Goal: Task Accomplishment & Management: Manage account settings

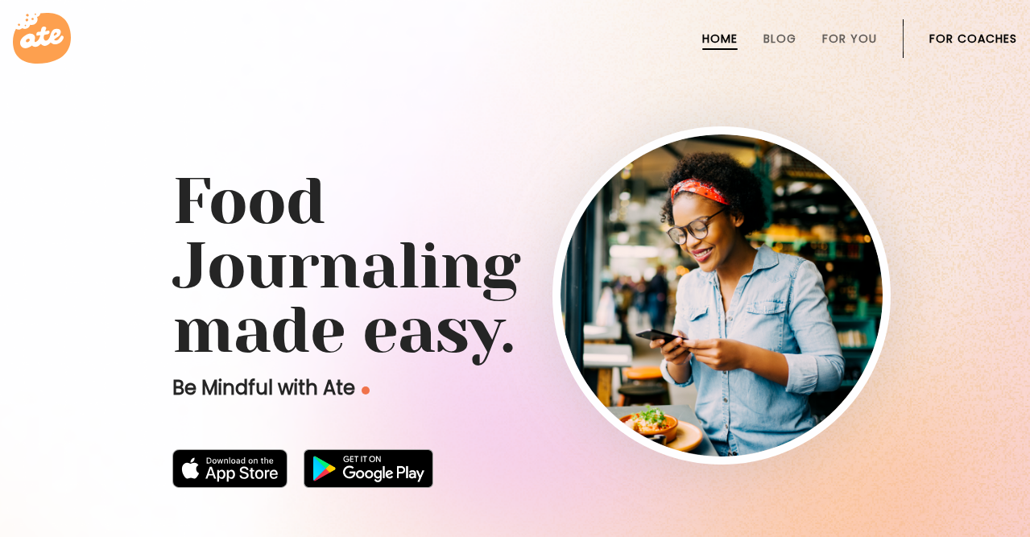
click at [955, 40] on link "For Coaches" at bounding box center [974, 38] width 88 height 13
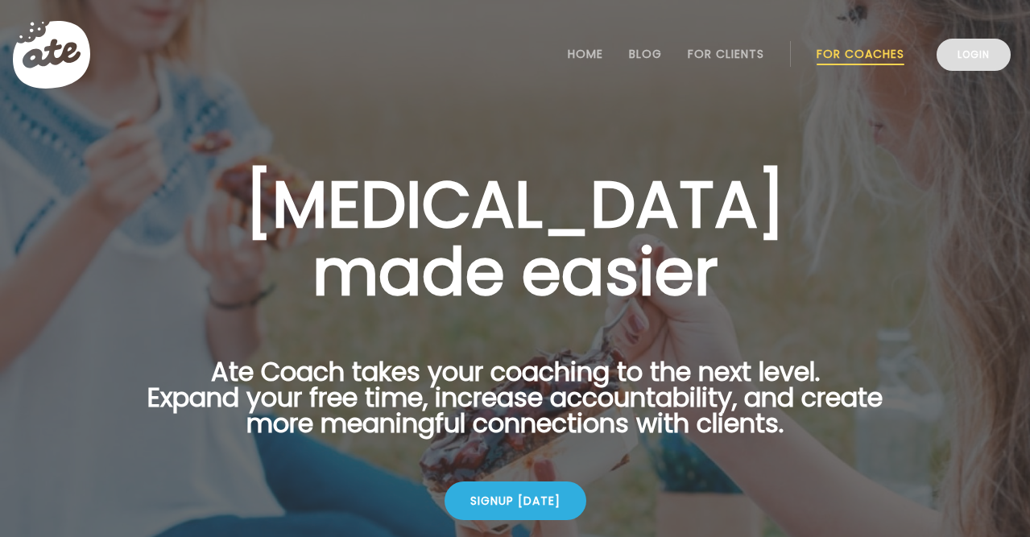
click at [985, 59] on link "Login" at bounding box center [974, 55] width 74 height 32
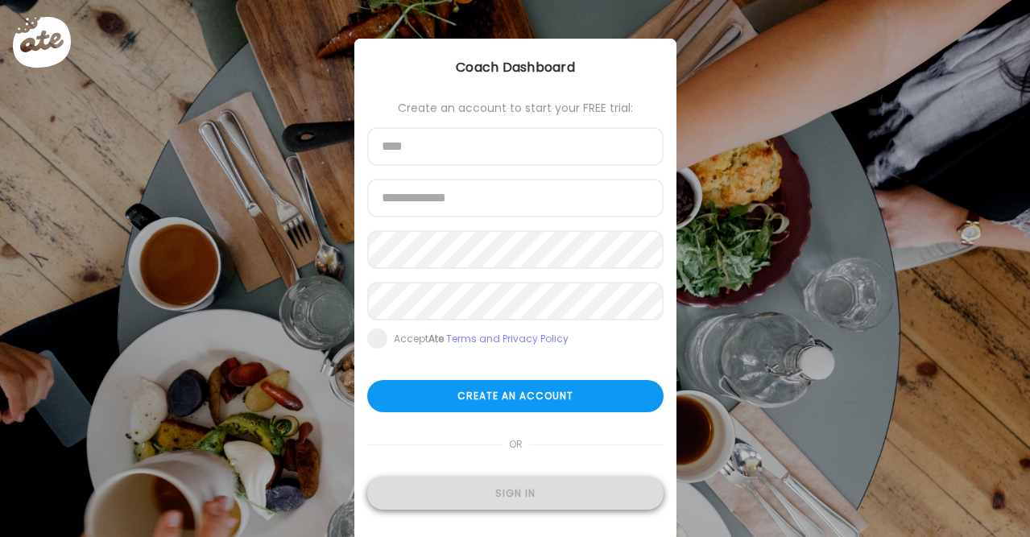
type input "**********"
click at [495, 491] on div "Sign in" at bounding box center [515, 494] width 296 height 32
click at [448, 494] on div "Sign in" at bounding box center [515, 494] width 296 height 32
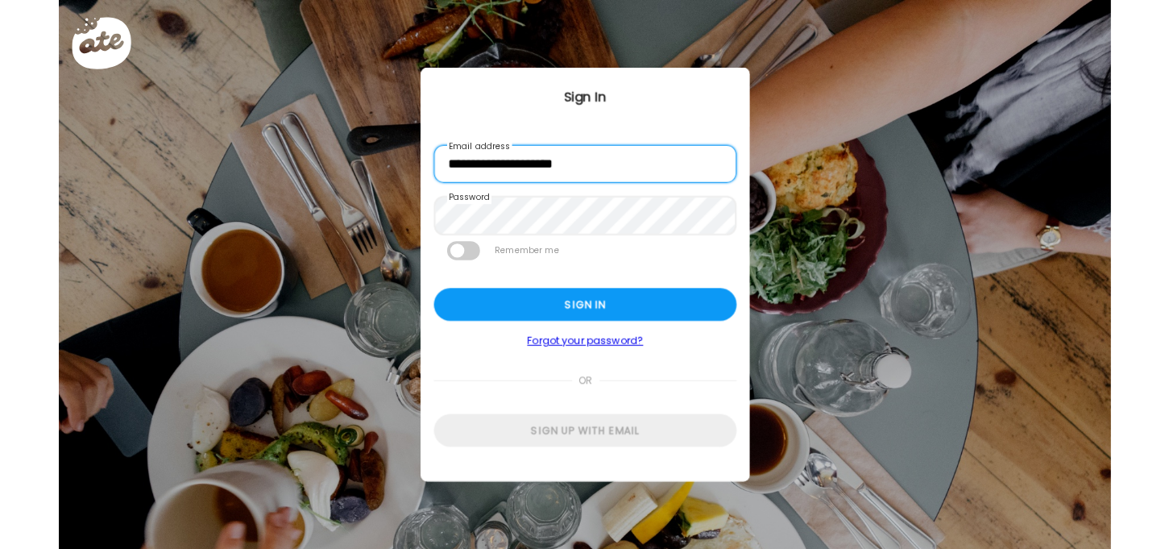
scroll to position [0, 322]
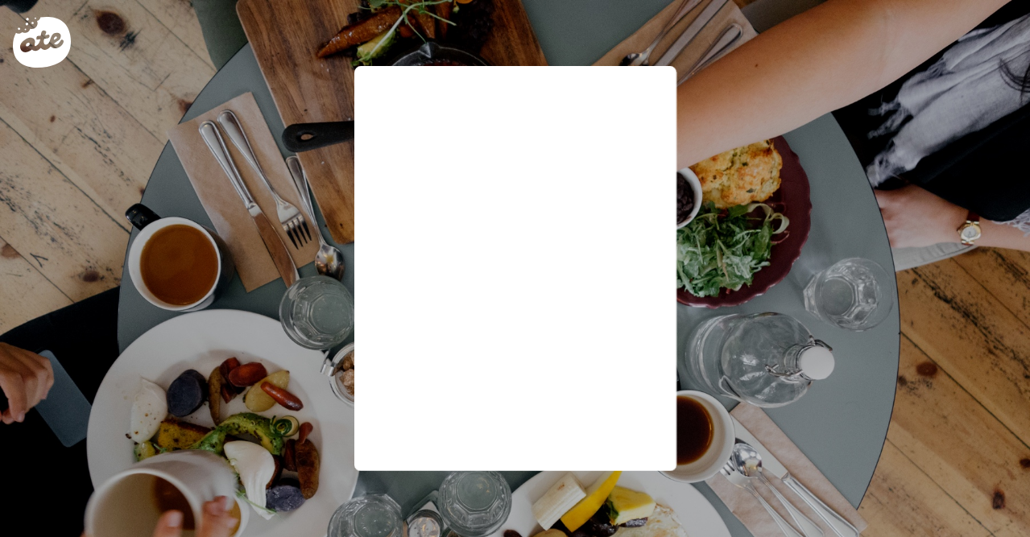
click at [440, 495] on div "Ate Coach Dashboard Wahoo! It’s official Take a moment to set up your Coach Pro…" at bounding box center [515, 268] width 1030 height 537
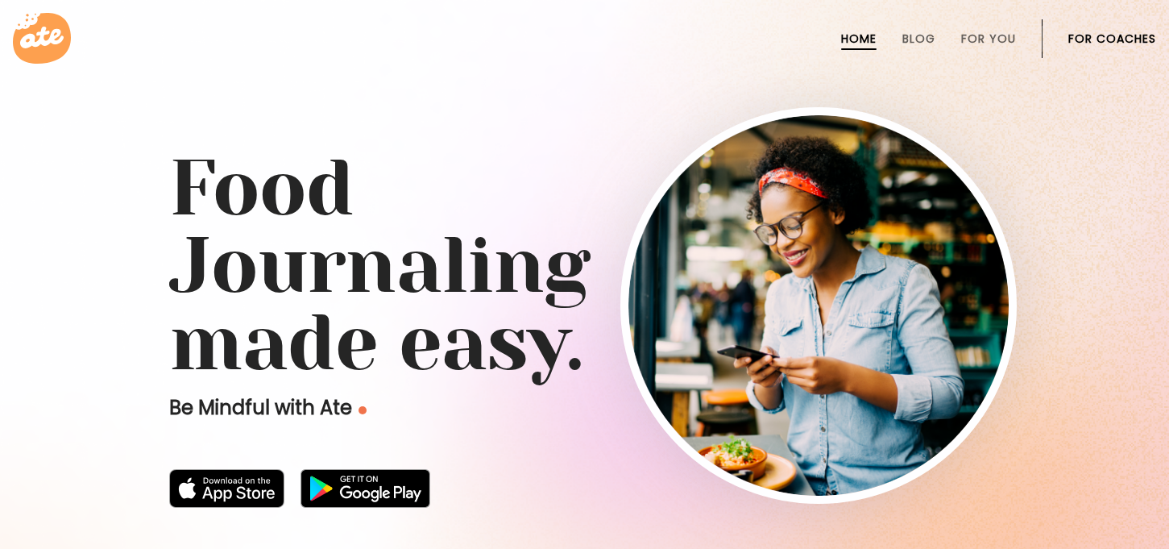
click at [1097, 45] on link "For Coaches" at bounding box center [1112, 38] width 88 height 13
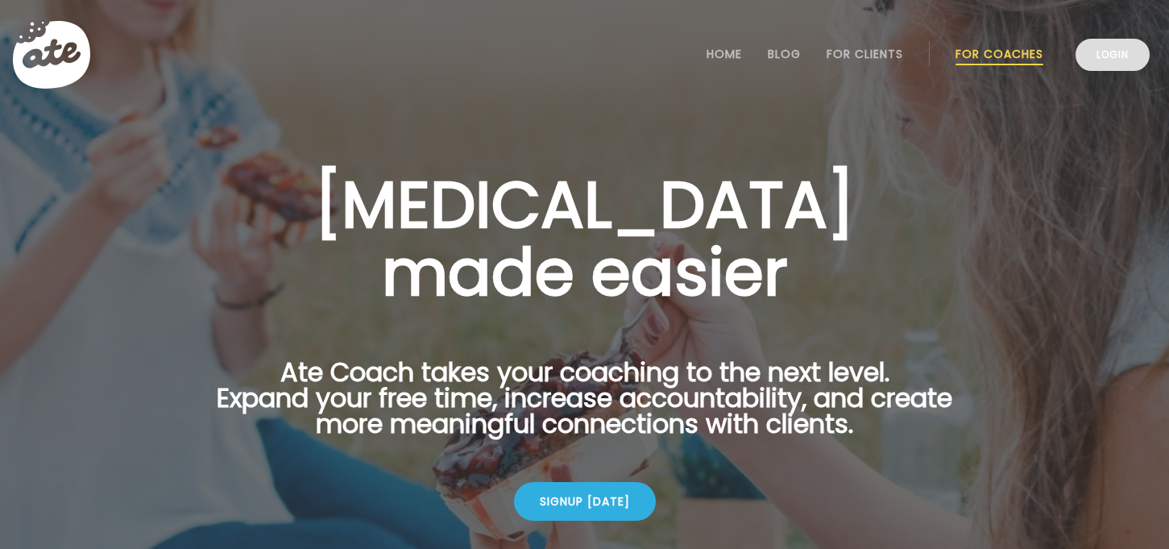
click at [1103, 59] on link "Login" at bounding box center [1112, 55] width 74 height 32
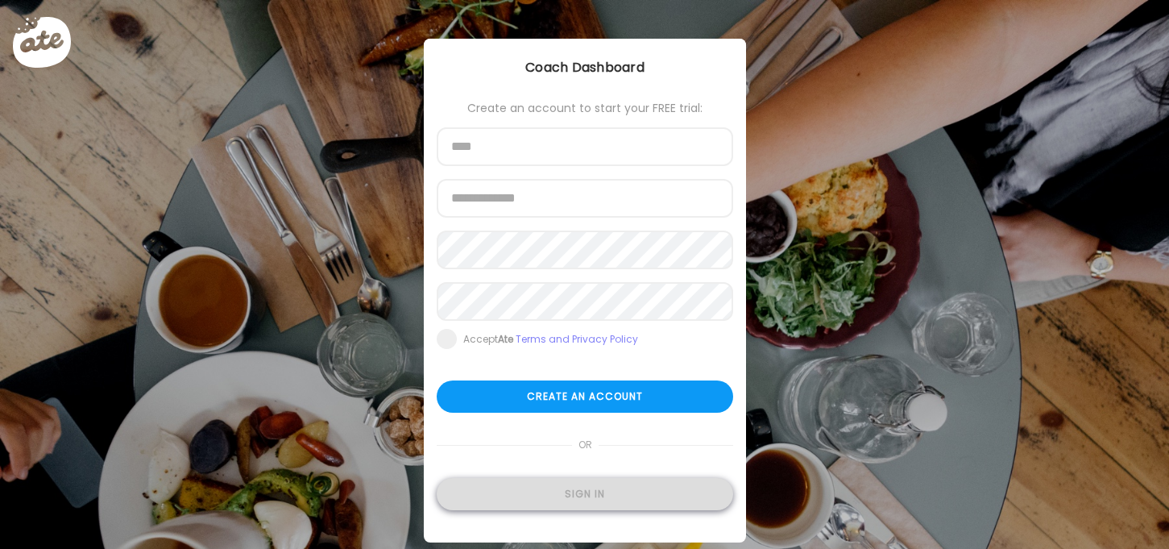
type input "**********"
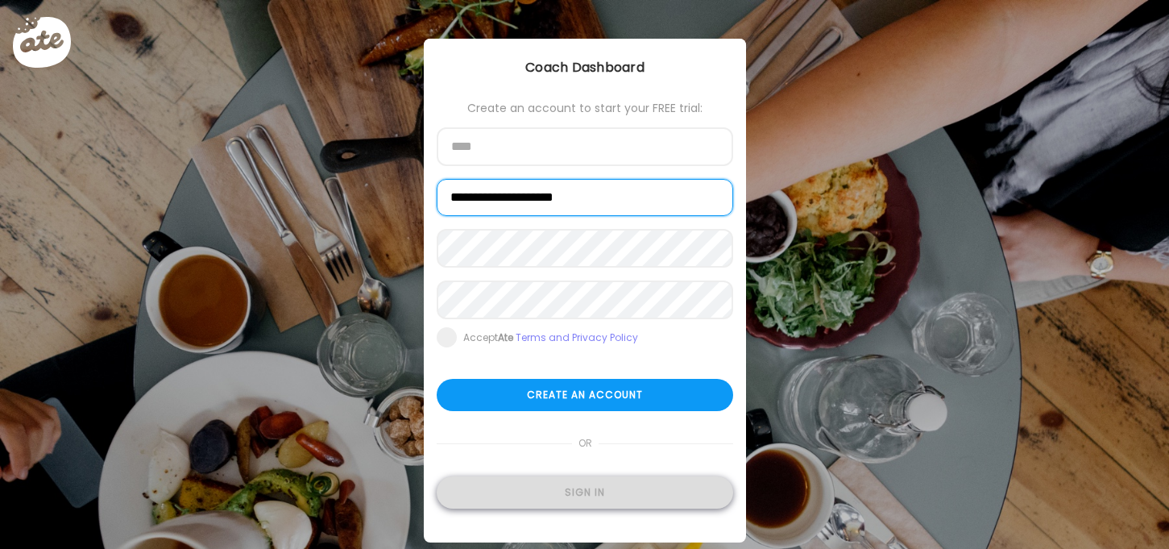
type input "**********"
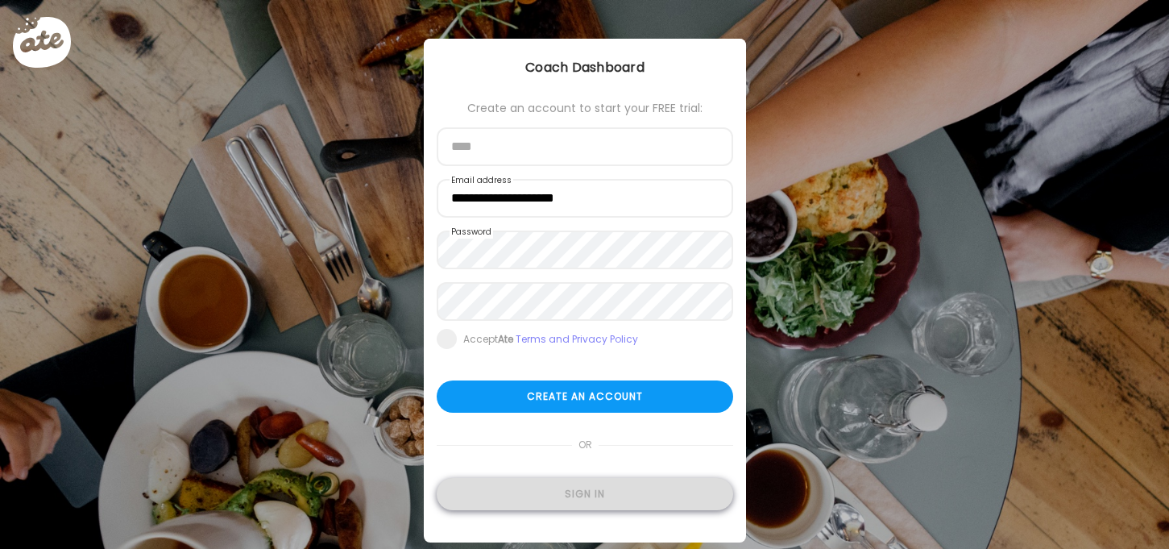
click at [596, 487] on div "Sign in" at bounding box center [585, 494] width 296 height 32
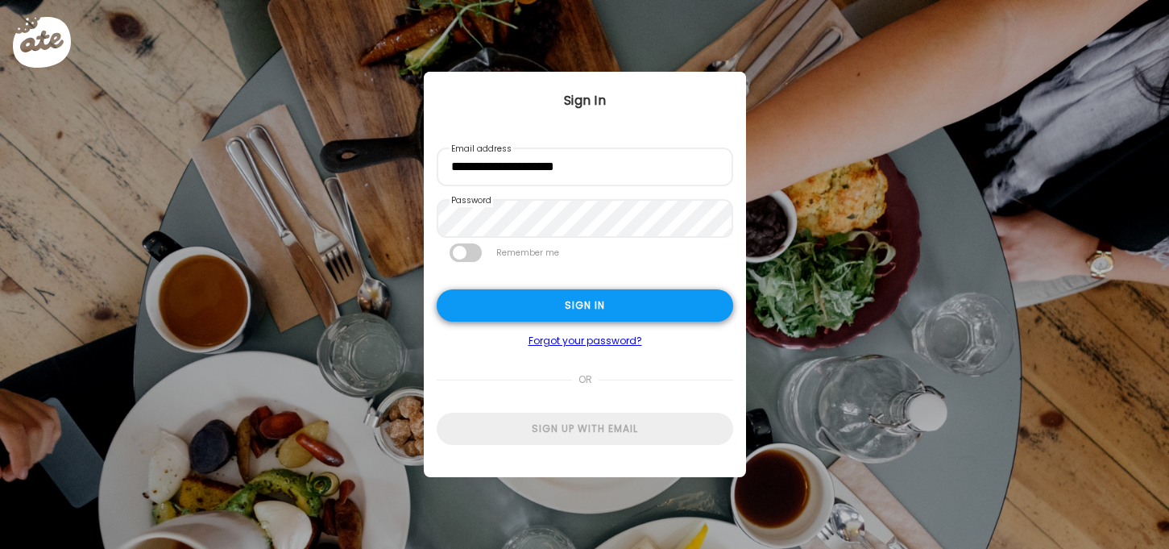
click at [611, 312] on div "Sign in" at bounding box center [585, 305] width 296 height 32
type input "**********"
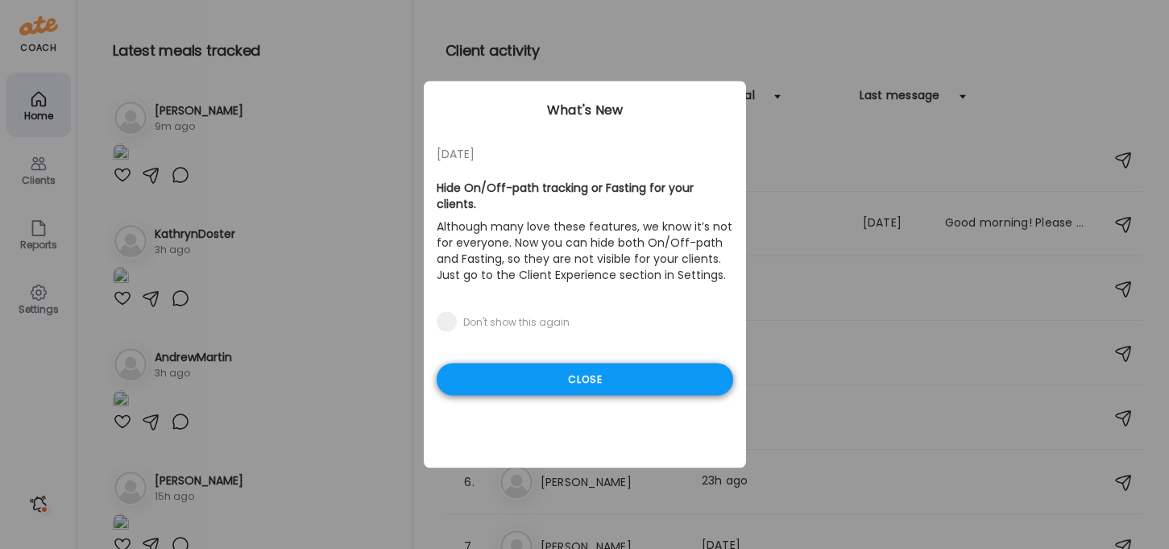
click at [621, 363] on div "Close" at bounding box center [585, 379] width 296 height 32
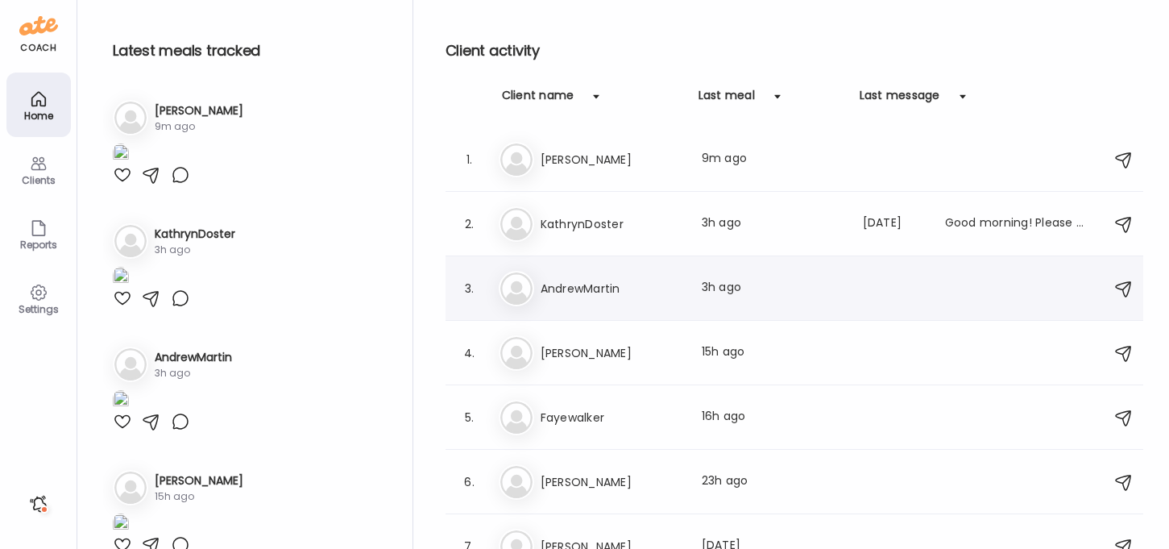
click at [568, 263] on div "3. An AndrewMartin Last meal: 3h ago" at bounding box center [795, 288] width 698 height 64
click at [579, 288] on h3 "AndrewMartin" at bounding box center [612, 288] width 142 height 19
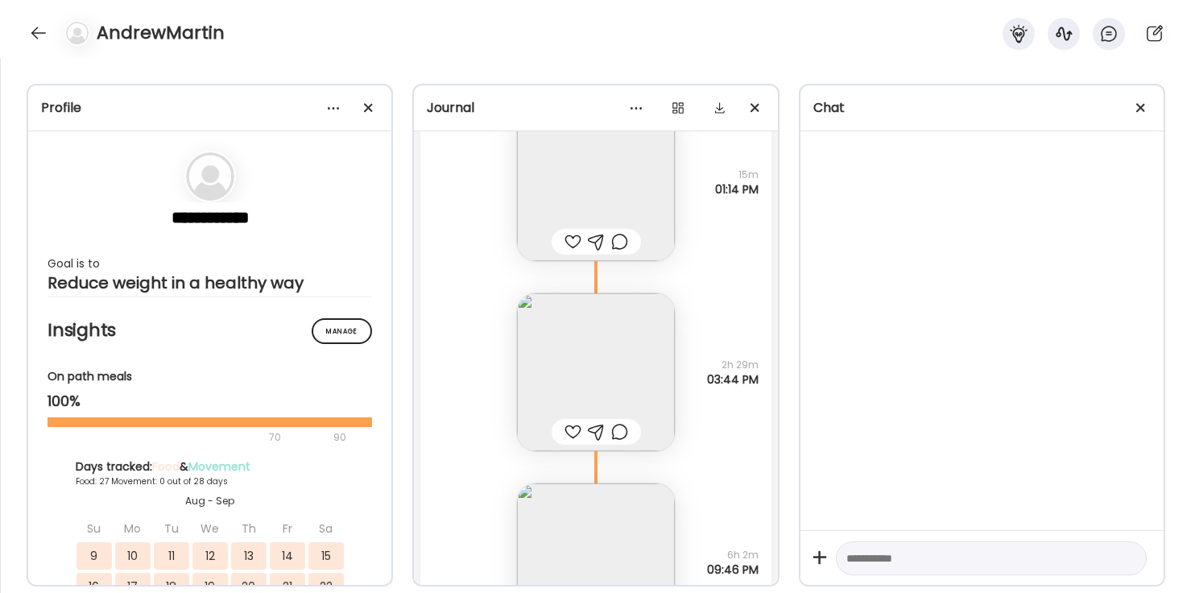
scroll to position [37548, 0]
click at [573, 369] on img at bounding box center [596, 371] width 158 height 158
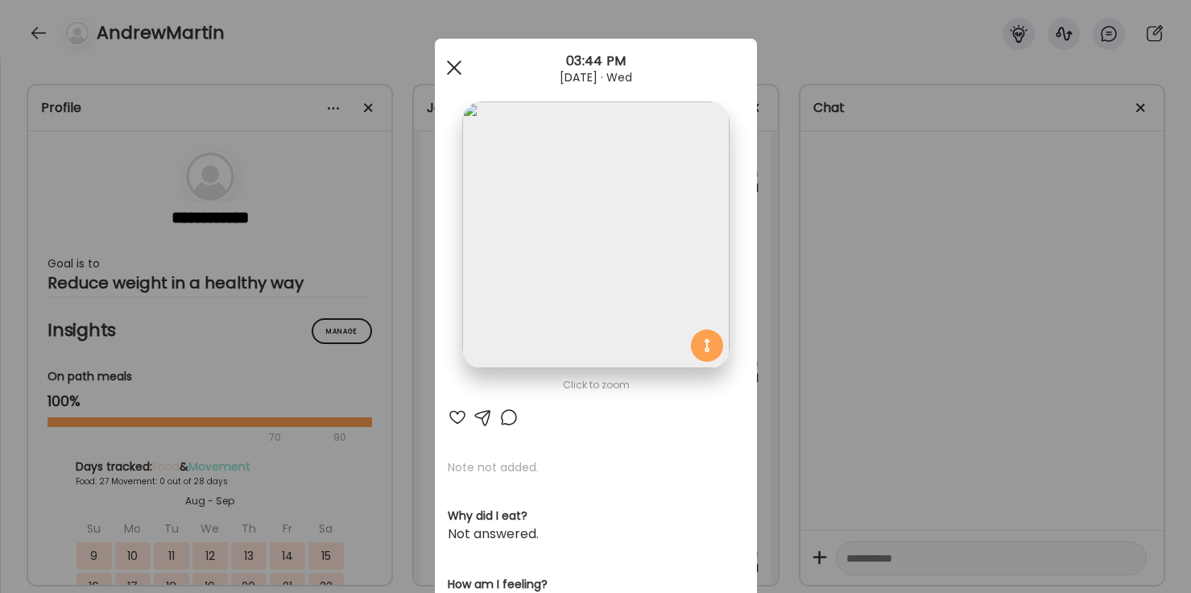
click at [449, 76] on div at bounding box center [454, 68] width 32 height 32
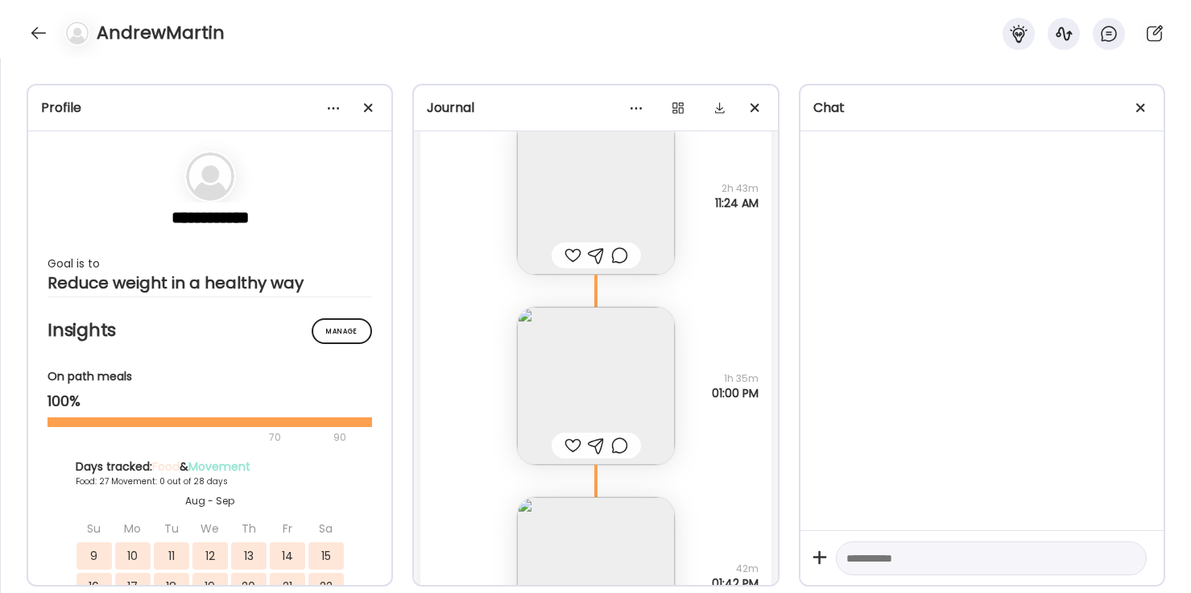
scroll to position [38630, 0]
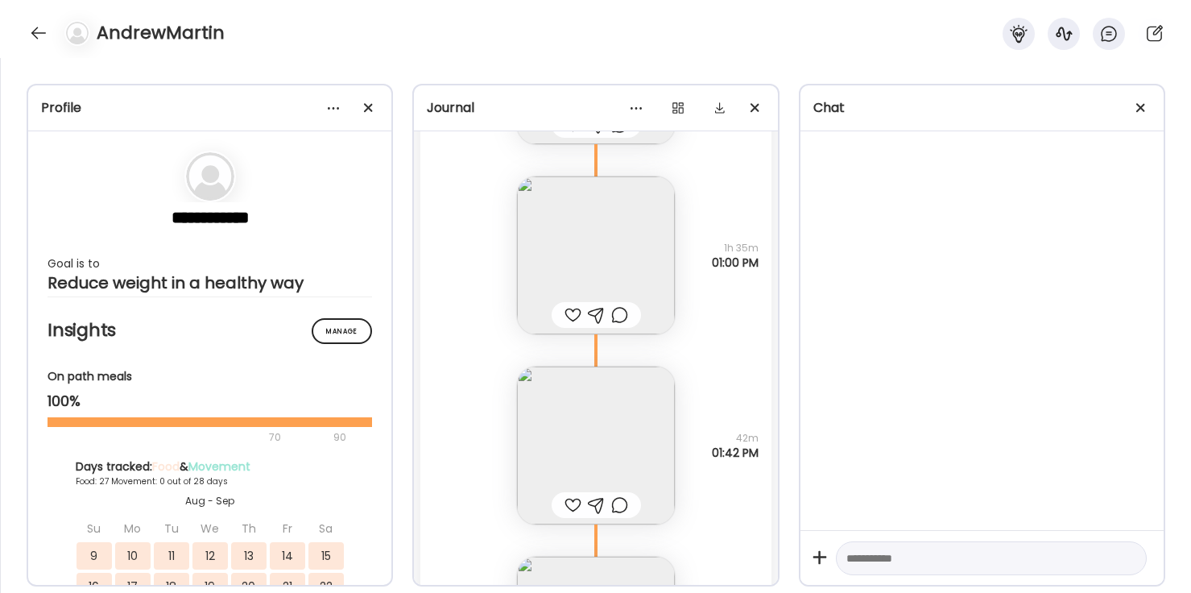
click at [596, 444] on img at bounding box center [596, 446] width 158 height 158
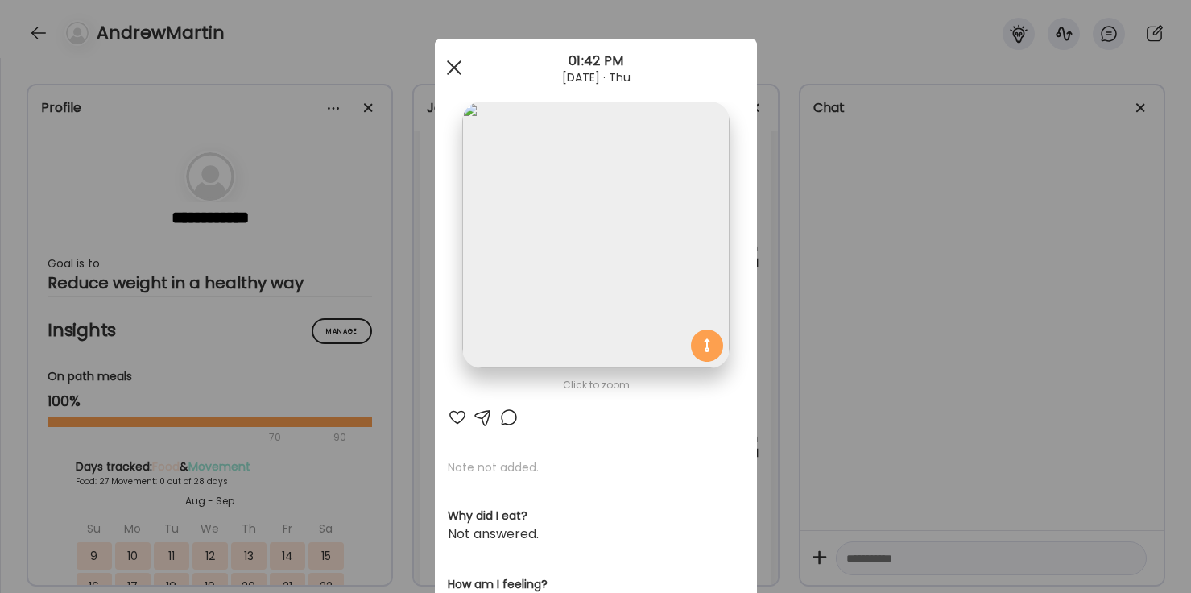
click at [457, 71] on span at bounding box center [453, 67] width 15 height 15
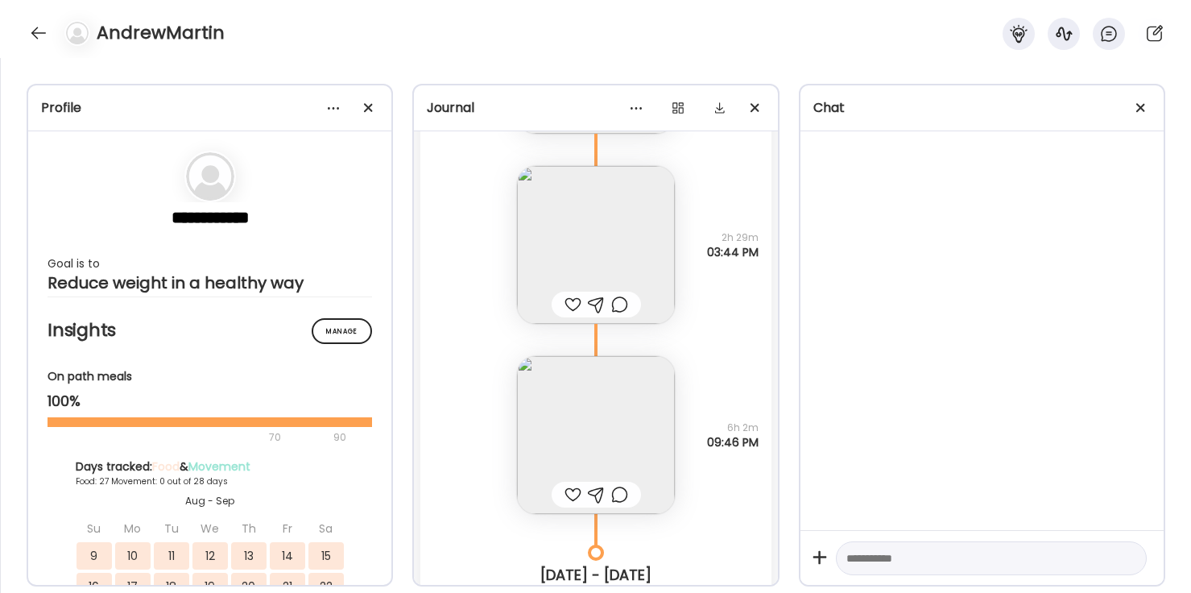
scroll to position [37698, 0]
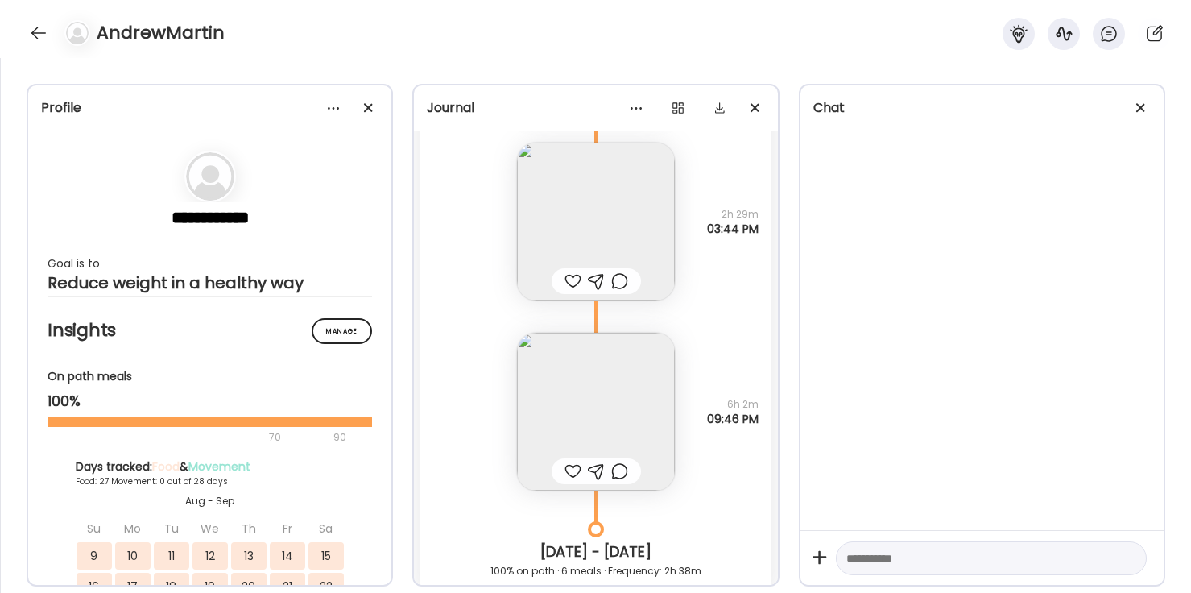
click at [581, 399] on img at bounding box center [596, 412] width 158 height 158
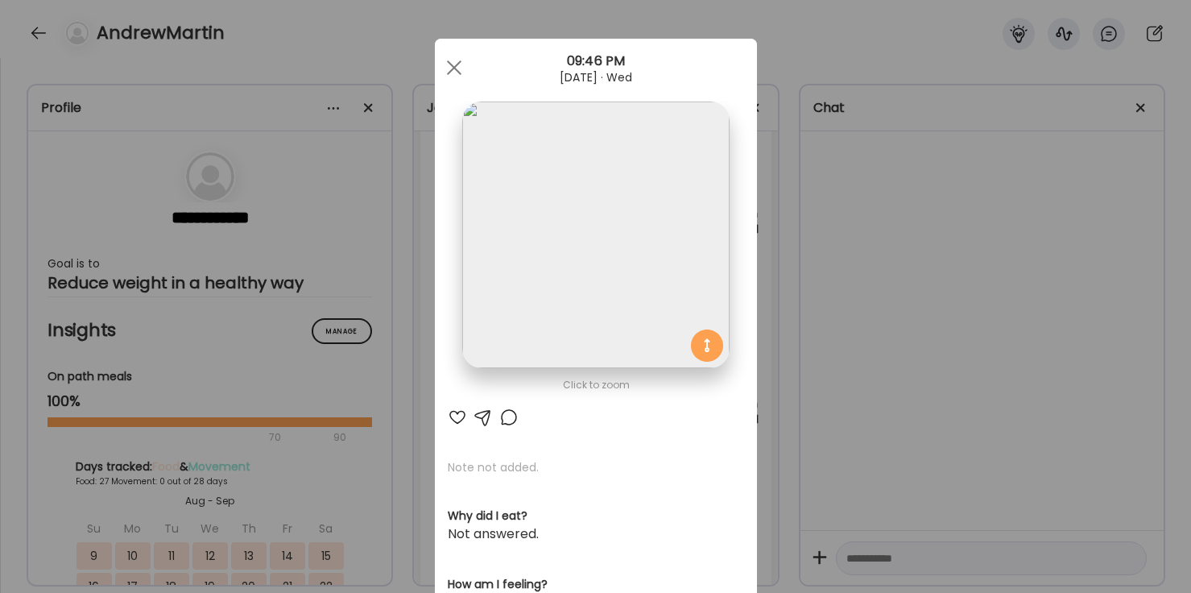
click at [573, 263] on img at bounding box center [595, 235] width 267 height 267
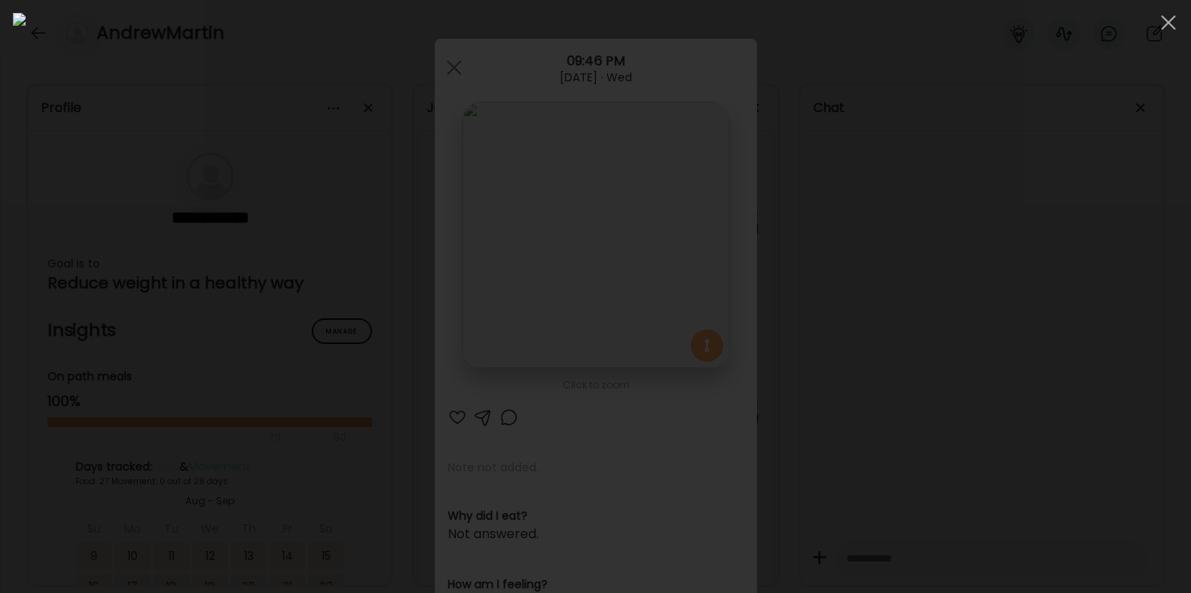
click at [1001, 305] on div at bounding box center [596, 296] width 1166 height 567
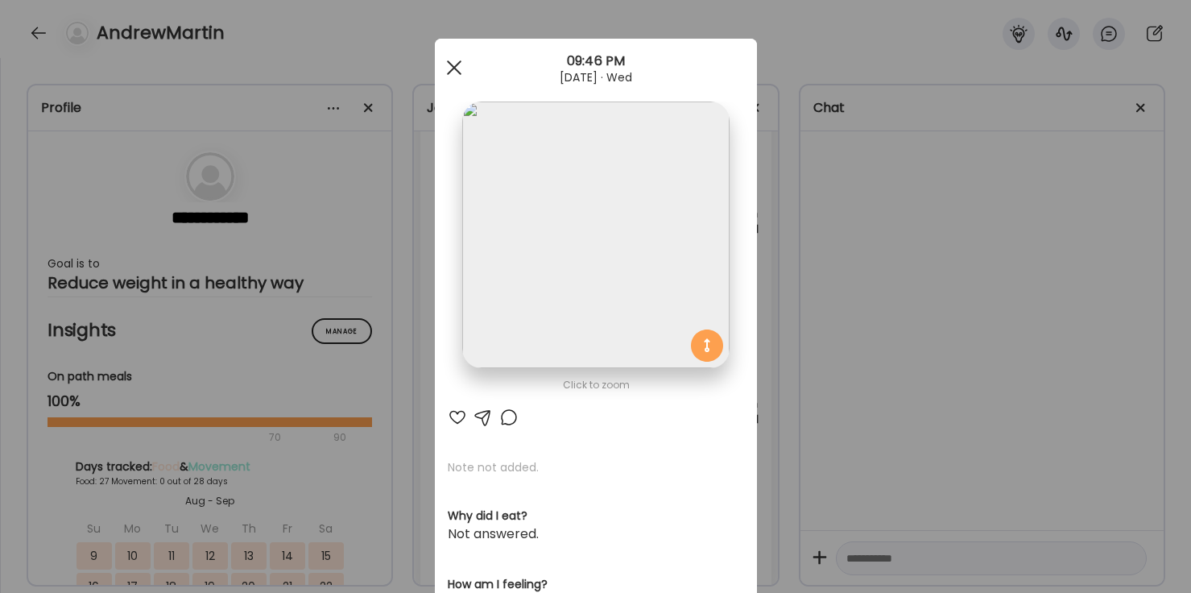
click at [459, 79] on div at bounding box center [454, 68] width 32 height 32
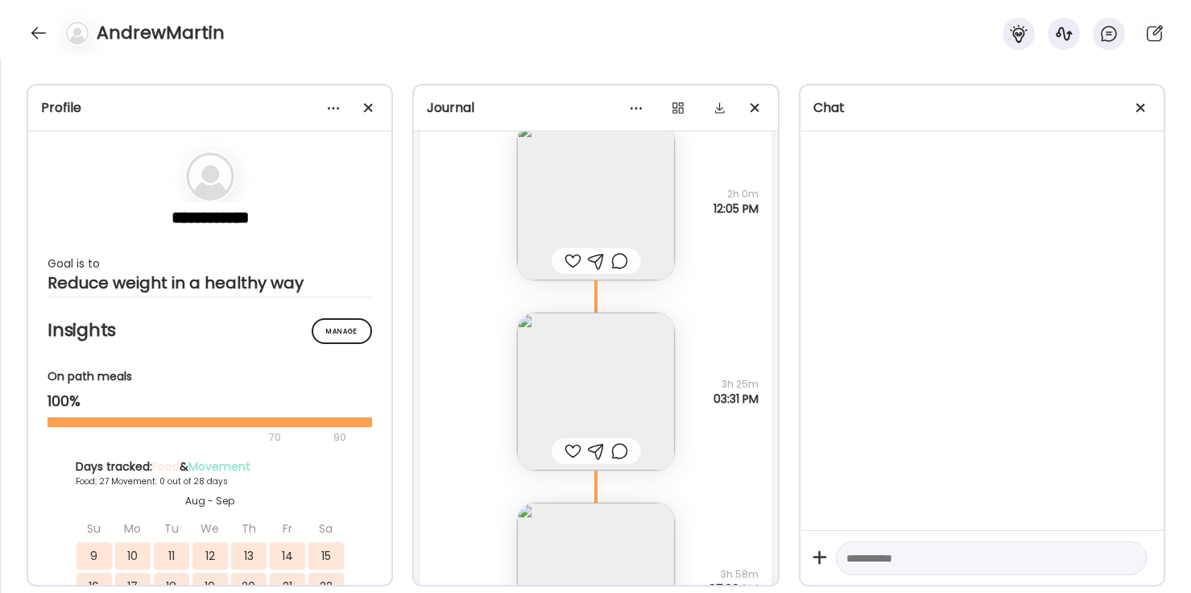
scroll to position [36181, 0]
click at [599, 387] on img at bounding box center [596, 391] width 158 height 158
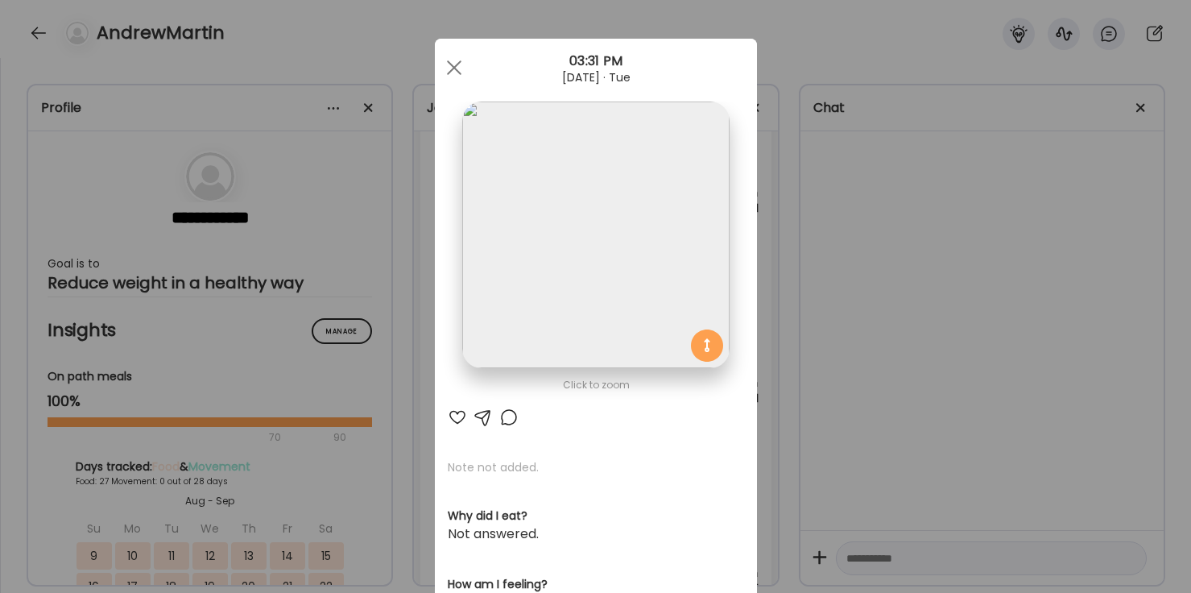
click at [579, 256] on img at bounding box center [595, 235] width 267 height 267
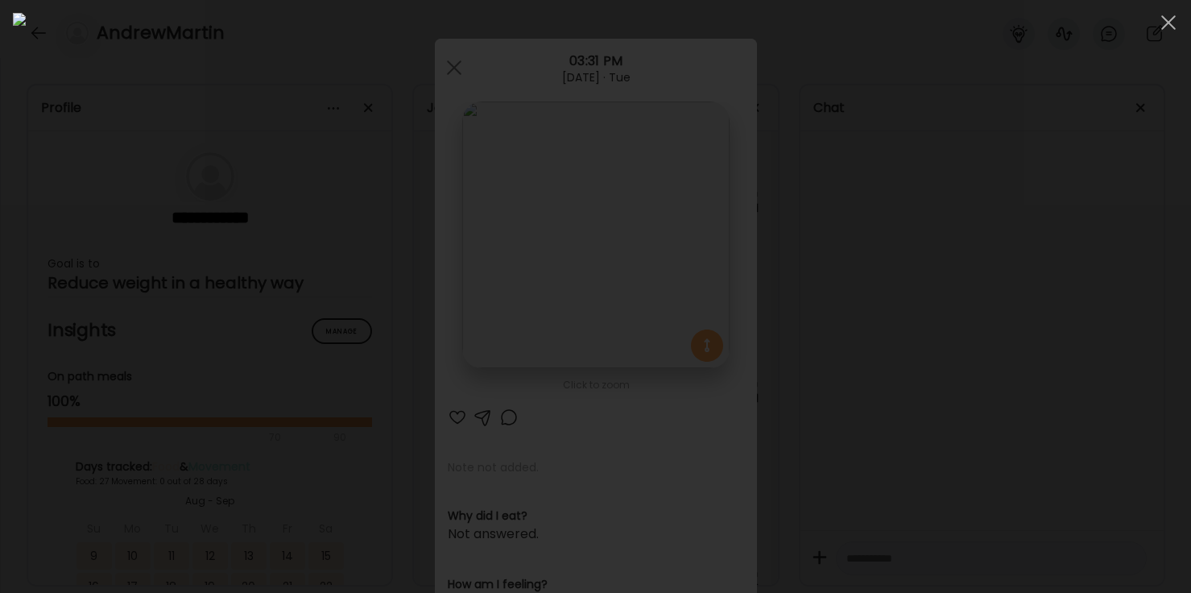
click at [998, 356] on div at bounding box center [596, 296] width 1166 height 567
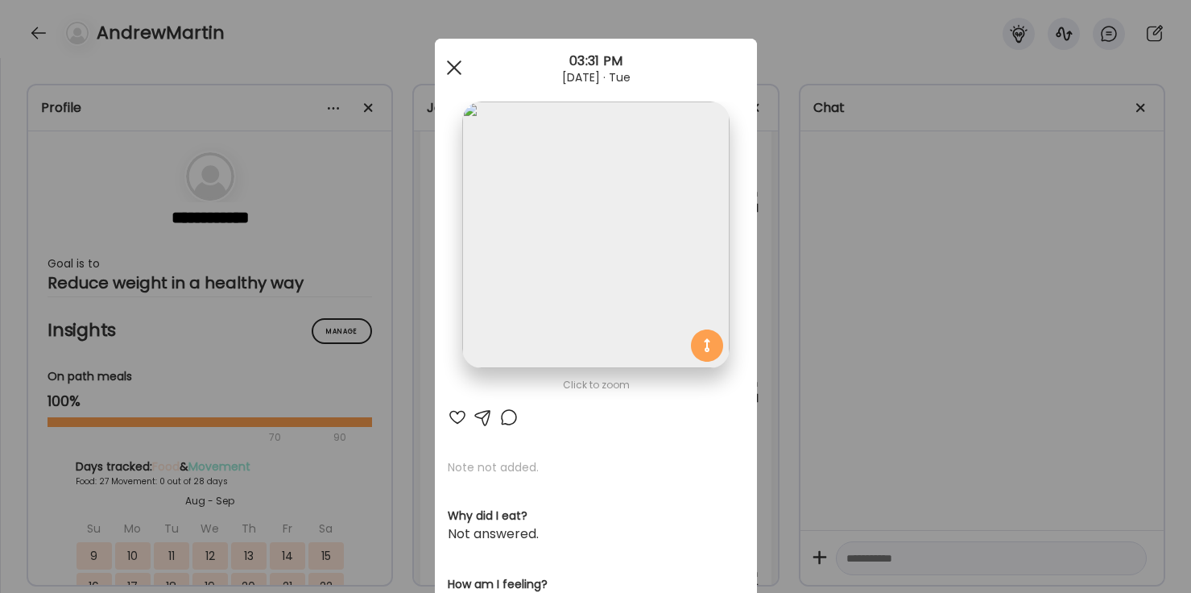
click at [457, 69] on span at bounding box center [453, 67] width 15 height 15
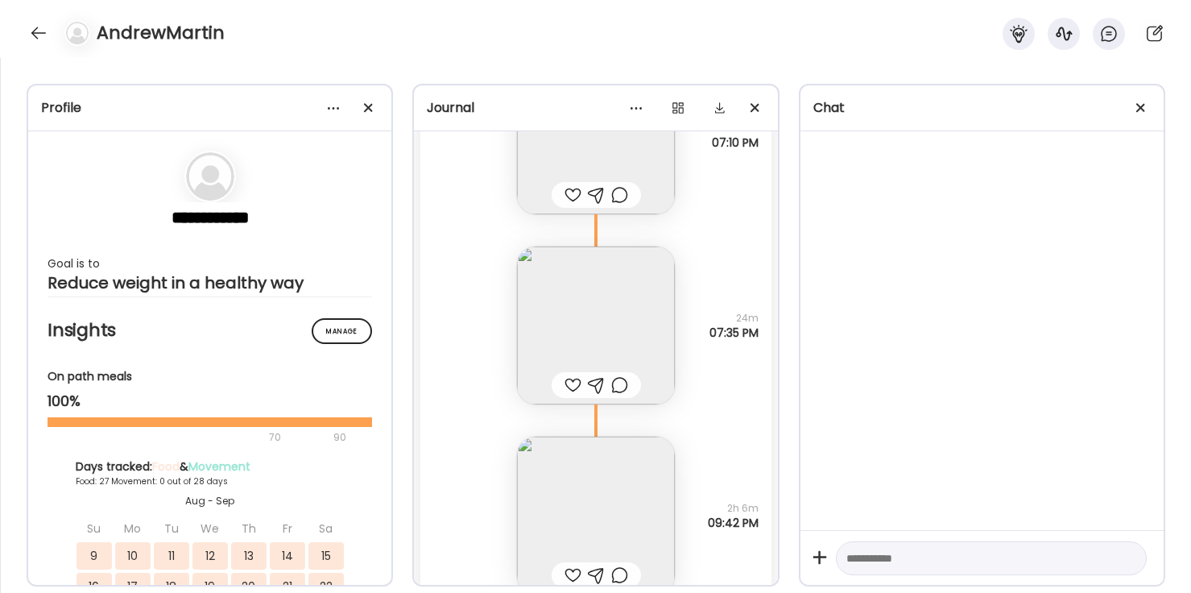
scroll to position [35093, 0]
click at [604, 321] on img at bounding box center [596, 322] width 158 height 158
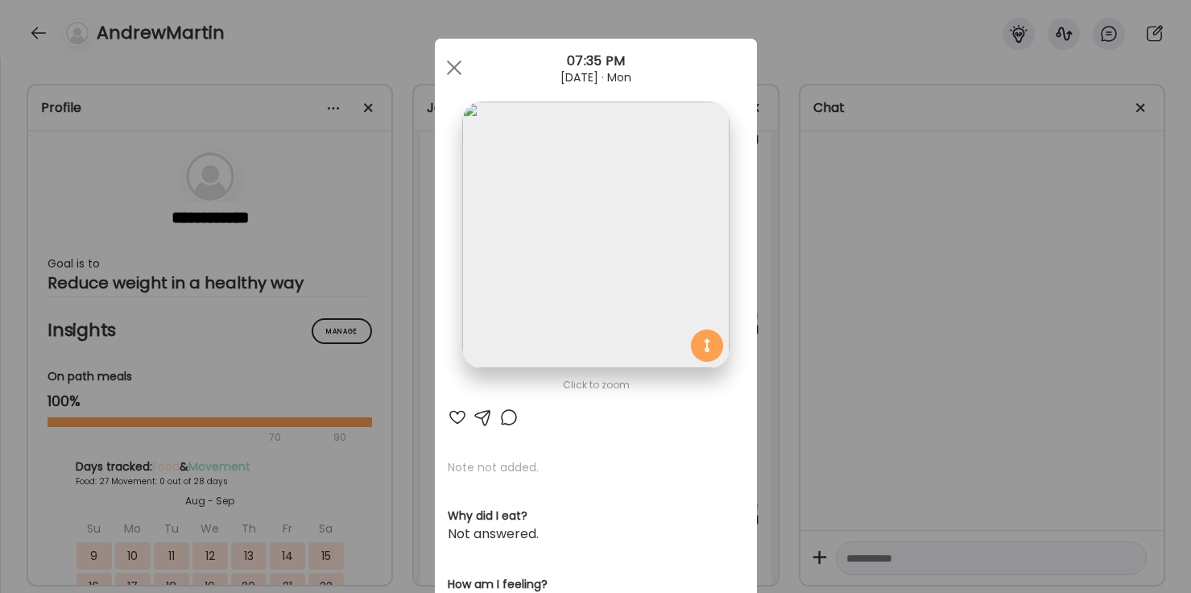
click at [571, 271] on img at bounding box center [595, 235] width 267 height 267
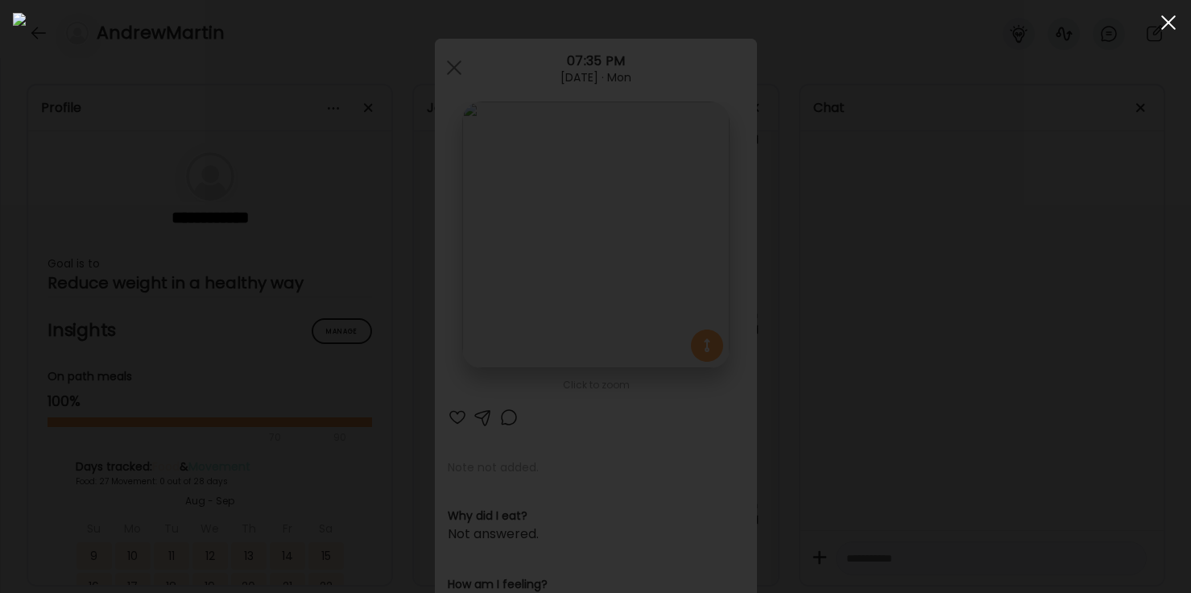
click at [1168, 27] on span at bounding box center [1169, 22] width 15 height 15
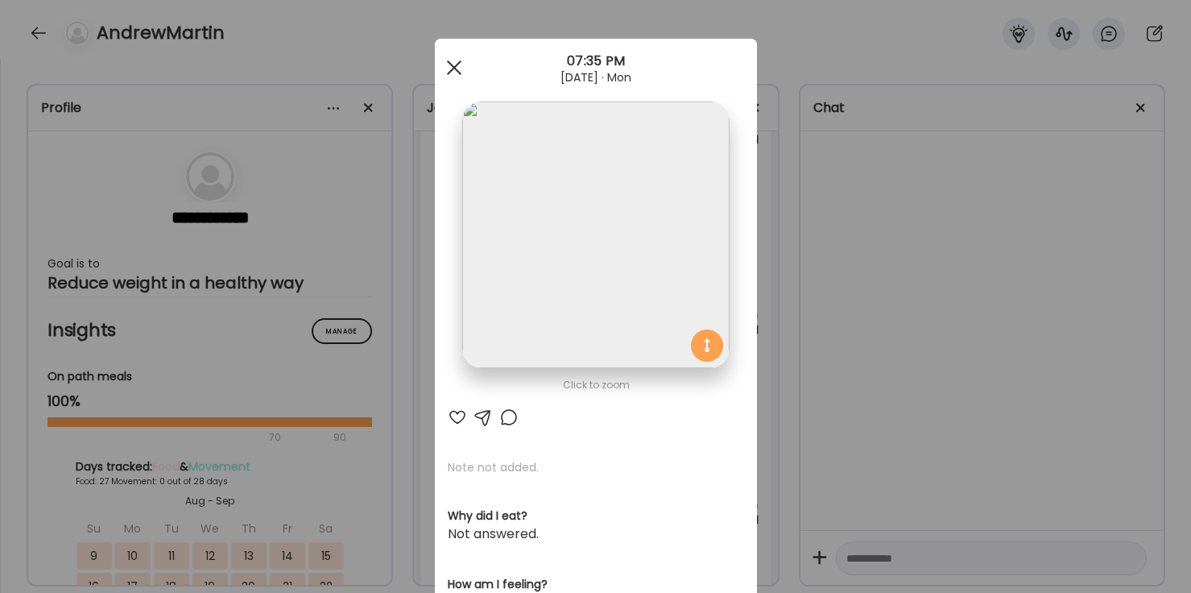
click at [456, 70] on span at bounding box center [453, 67] width 15 height 15
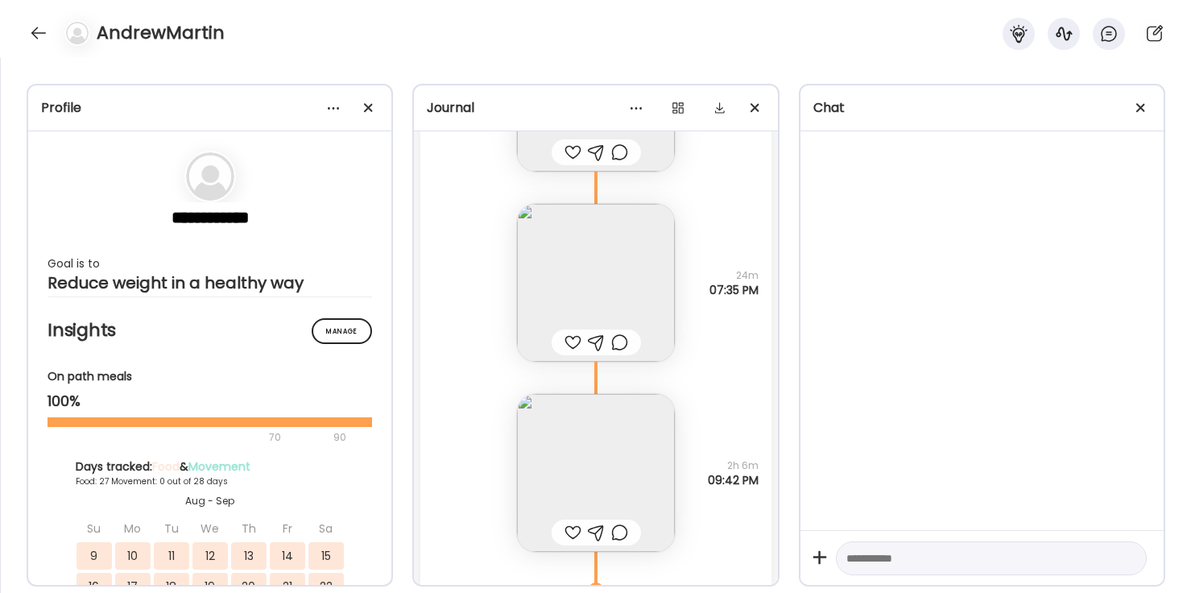
scroll to position [35375, 0]
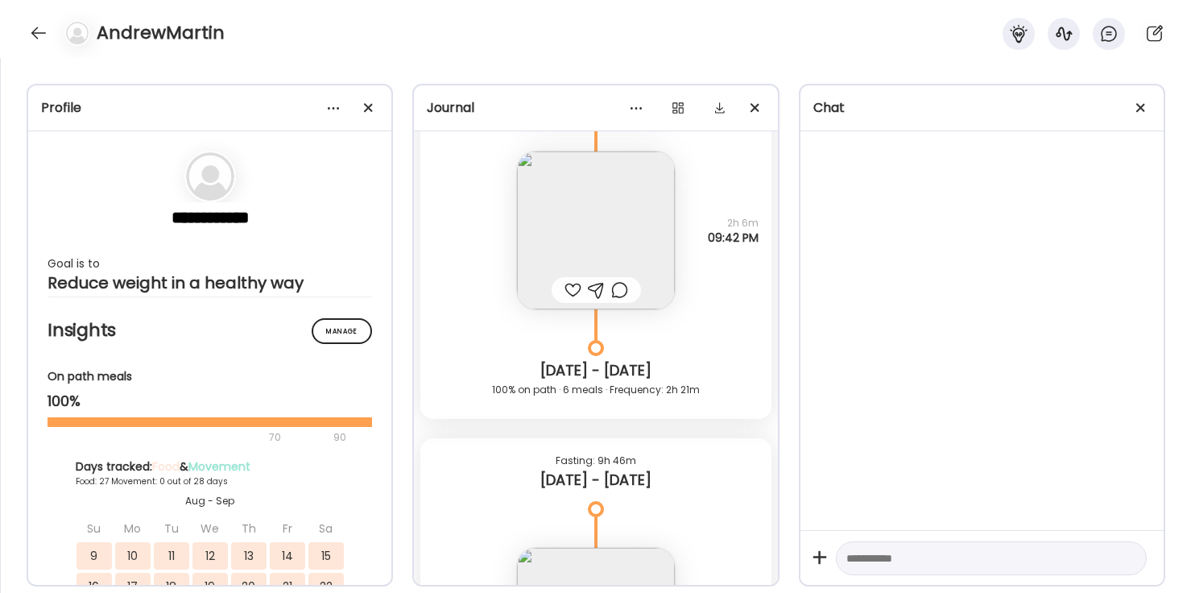
click at [606, 231] on img at bounding box center [596, 230] width 158 height 158
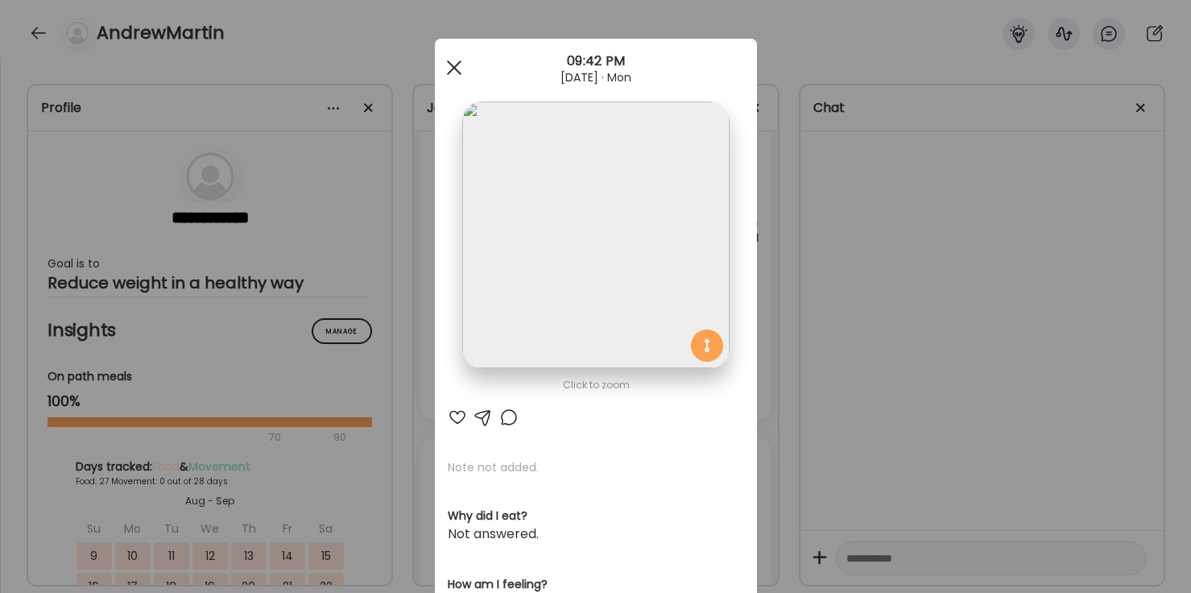
click at [454, 70] on div at bounding box center [454, 68] width 32 height 32
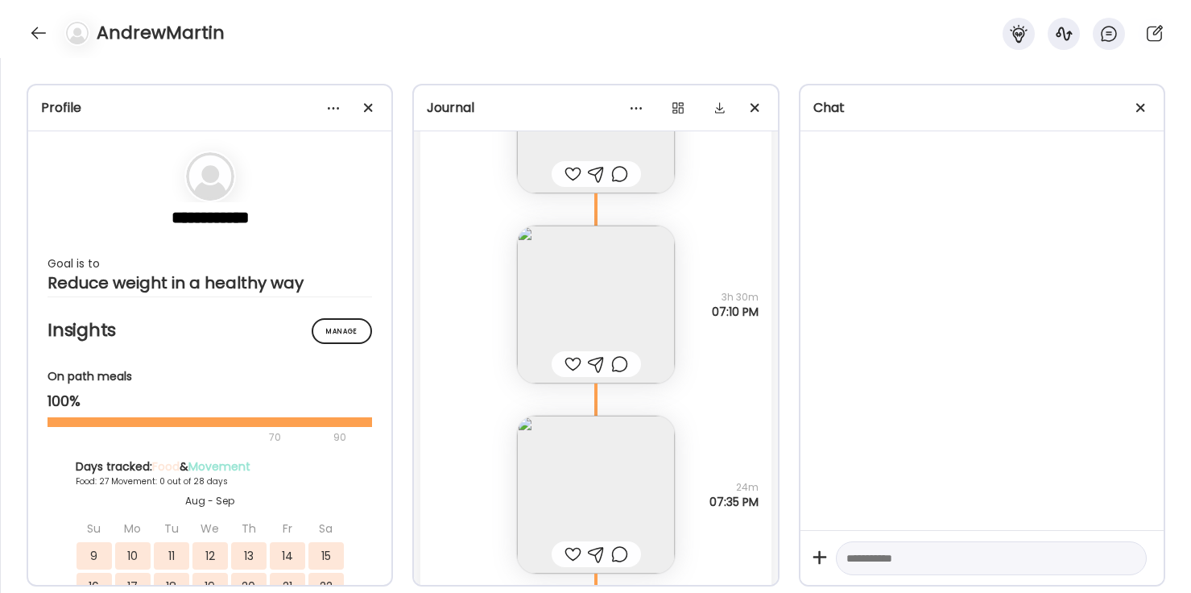
scroll to position [34949, 0]
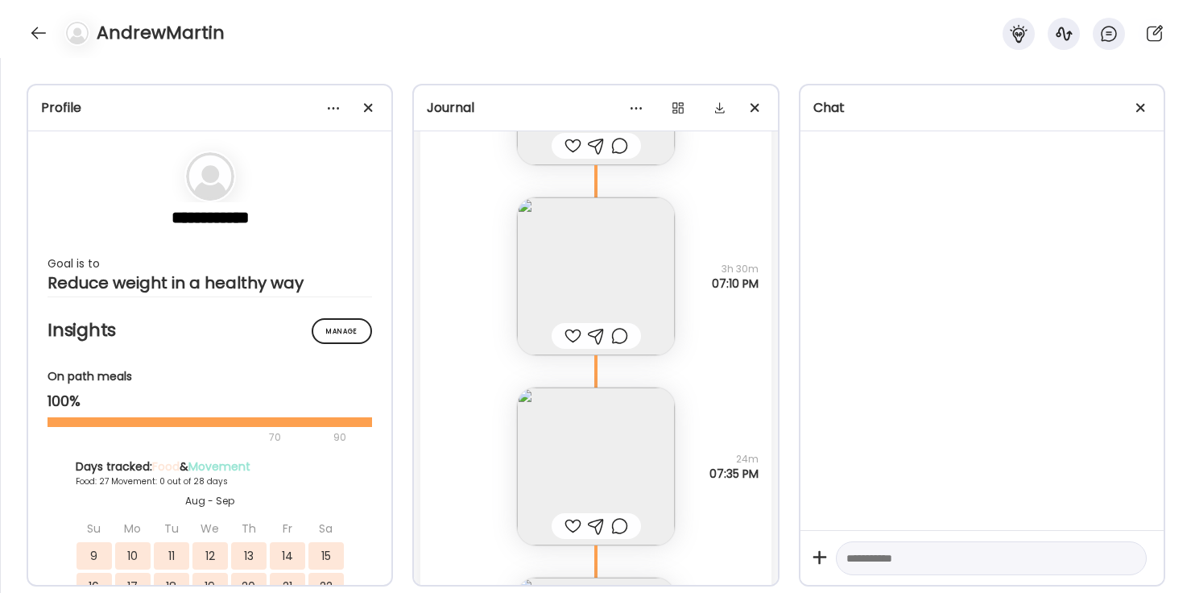
click at [594, 448] on img at bounding box center [596, 466] width 158 height 158
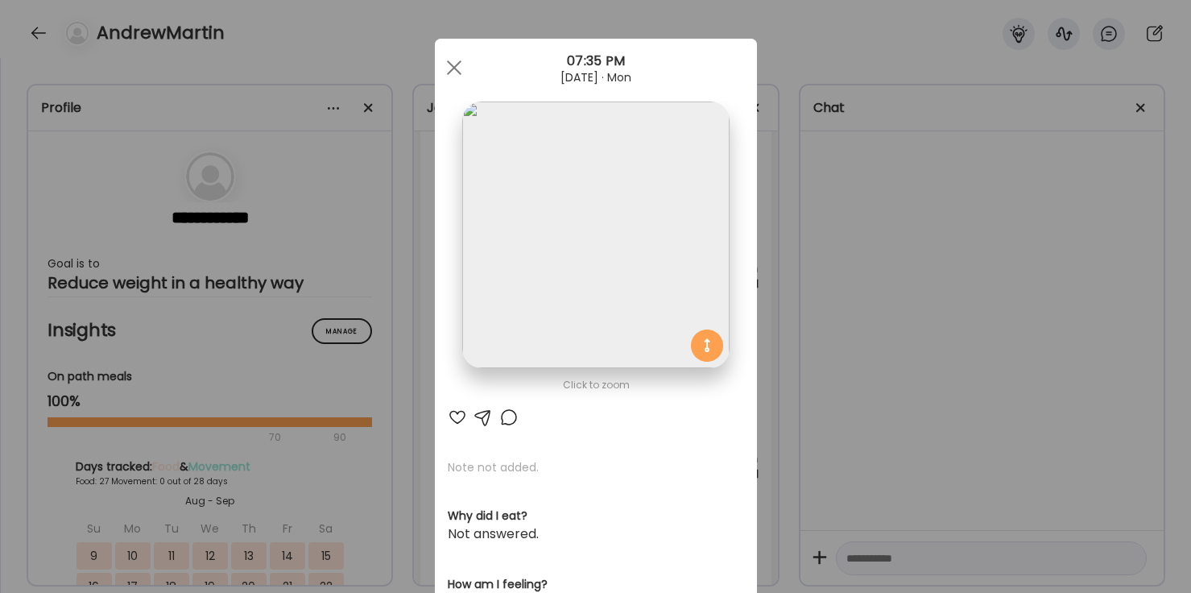
click at [800, 287] on div "Ate Coach Dashboard Wahoo! It’s official Take a moment to set up your Coach Pro…" at bounding box center [595, 296] width 1191 height 593
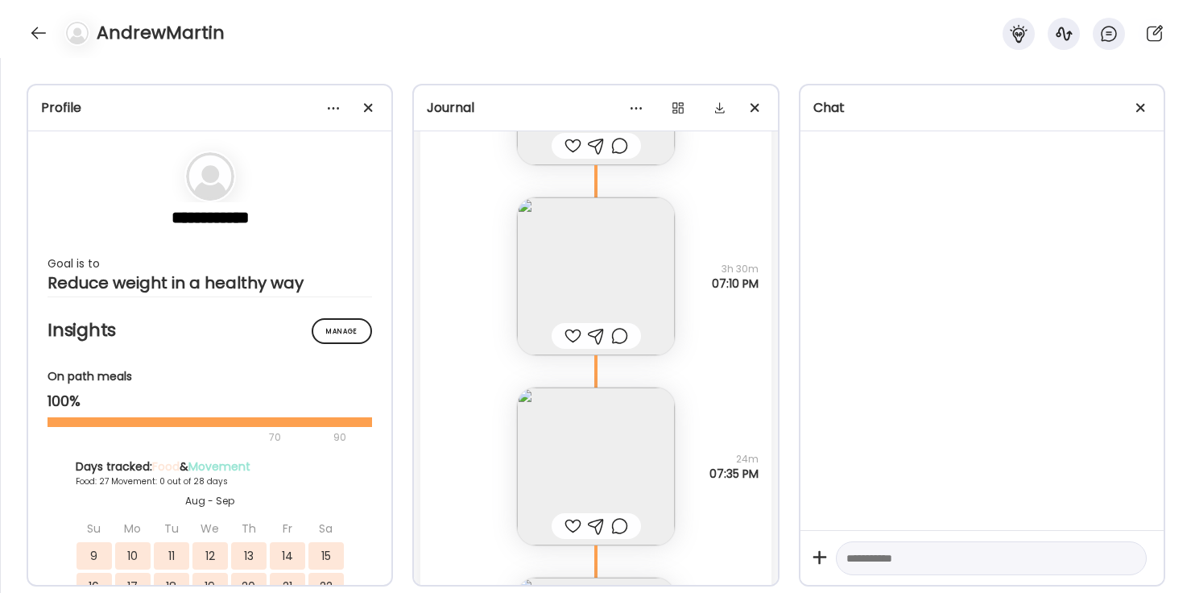
click at [596, 473] on img at bounding box center [596, 466] width 158 height 158
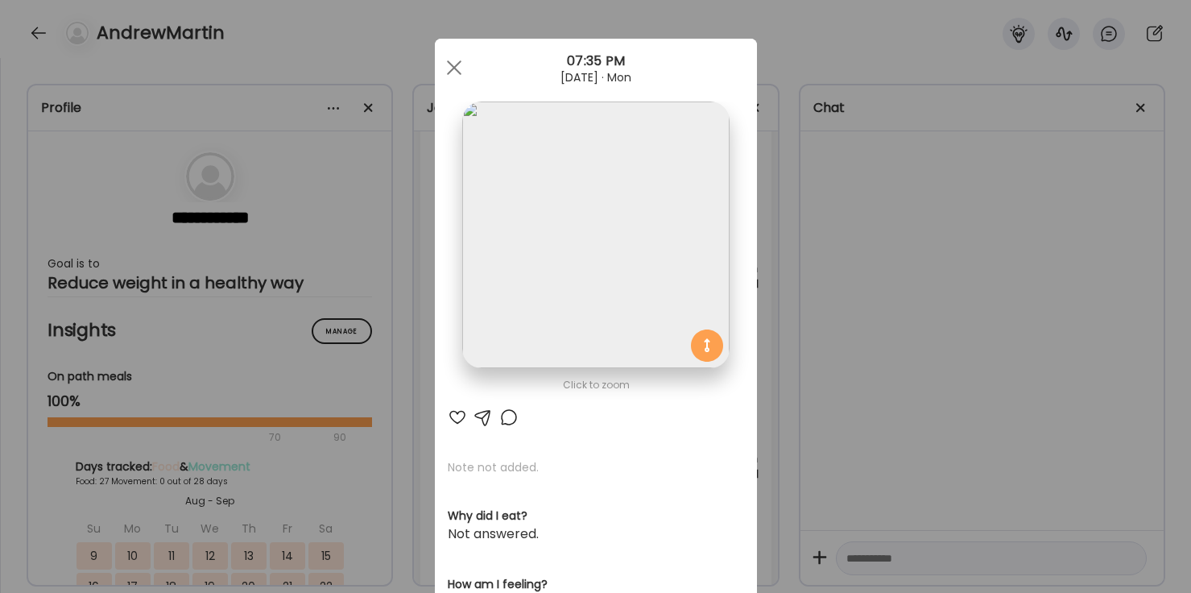
click at [596, 268] on img at bounding box center [595, 235] width 267 height 267
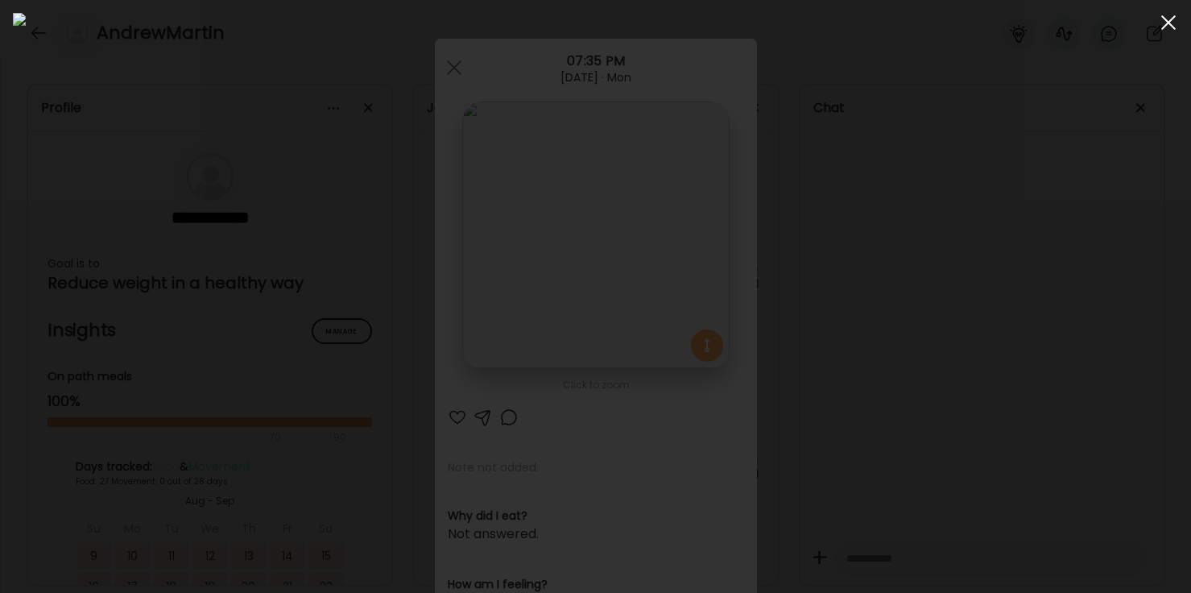
click at [1161, 27] on div at bounding box center [1169, 22] width 32 height 32
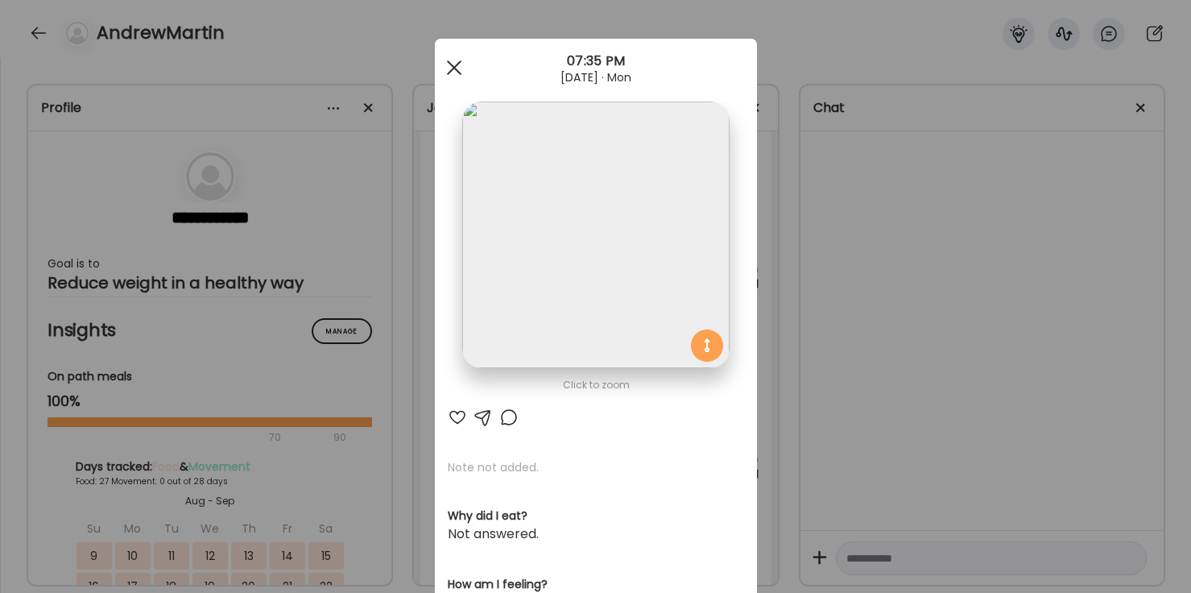
click at [450, 77] on div at bounding box center [454, 68] width 32 height 32
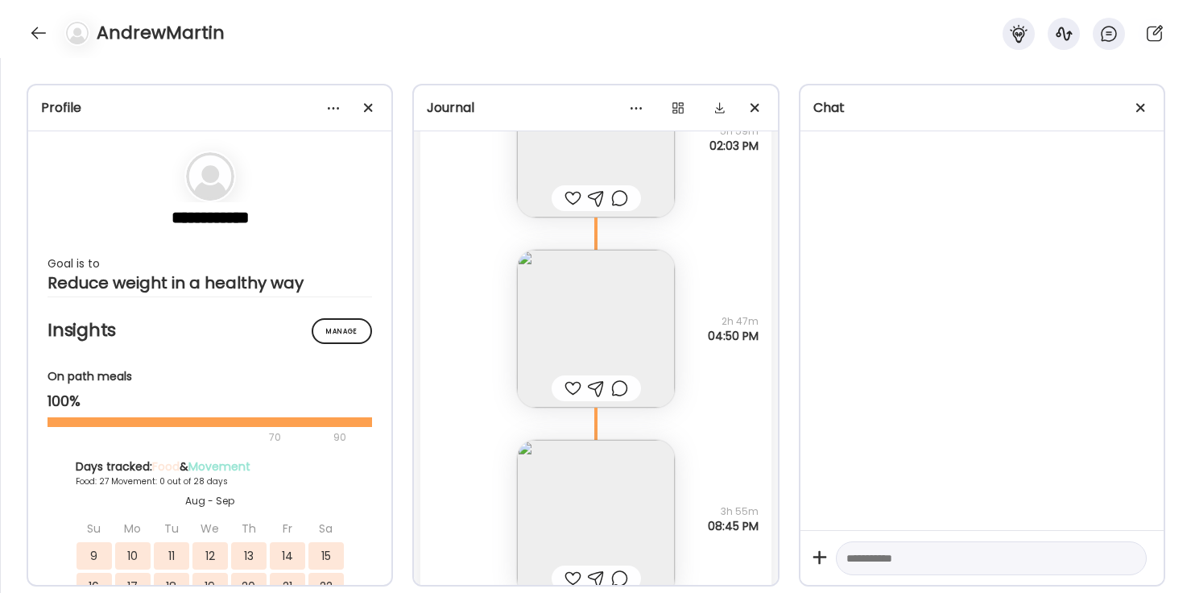
scroll to position [33549, 0]
click at [602, 301] on img at bounding box center [596, 330] width 158 height 158
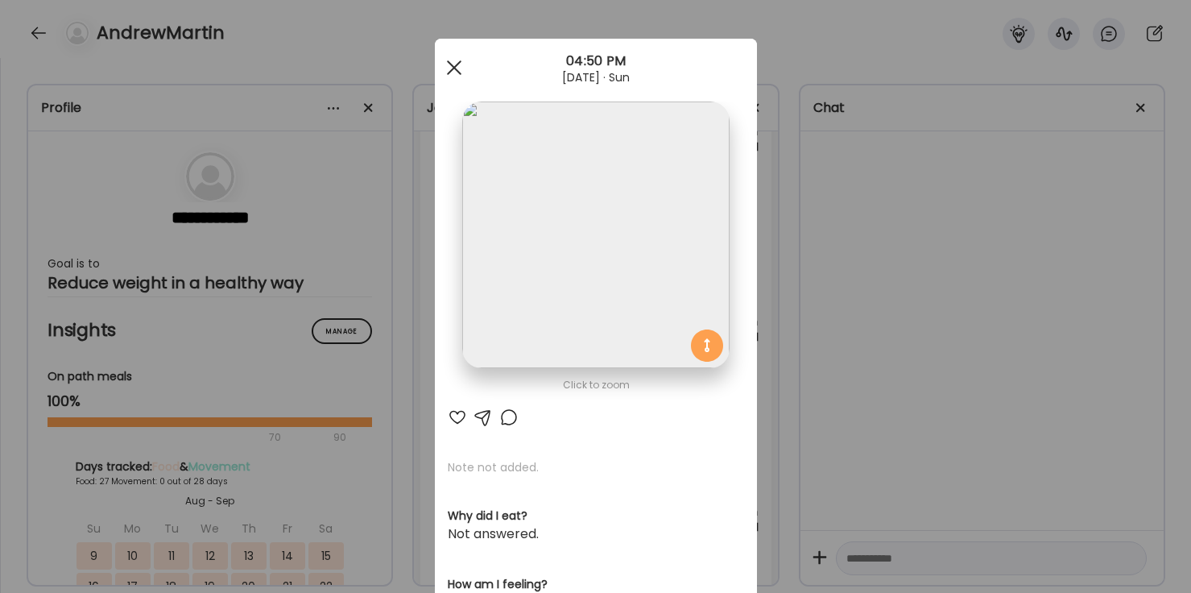
click at [457, 68] on span at bounding box center [453, 67] width 15 height 15
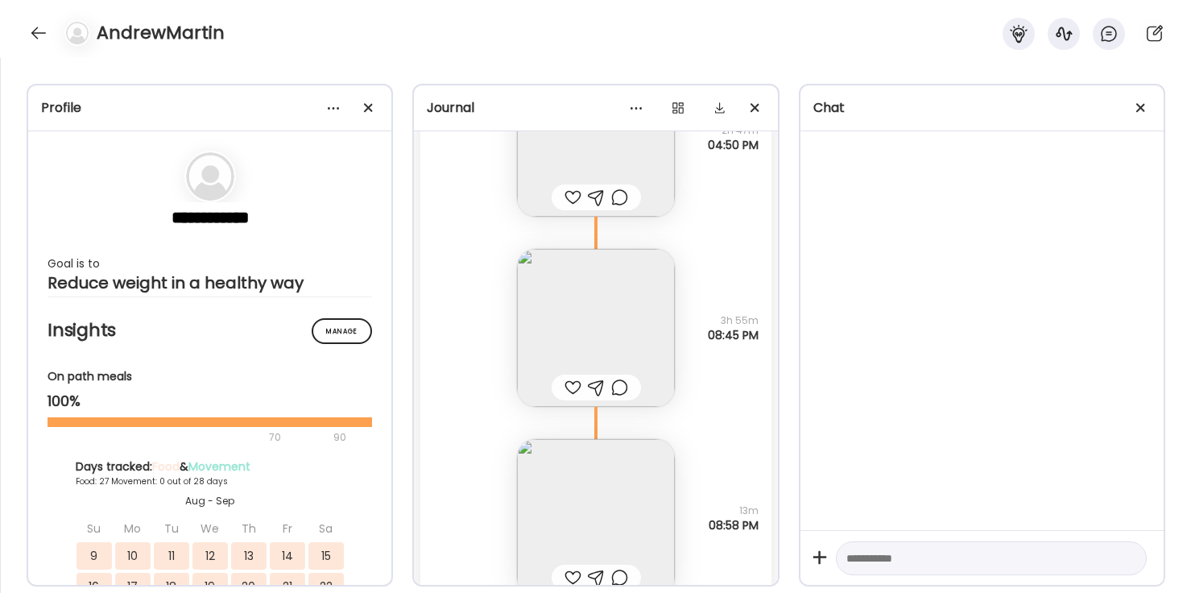
scroll to position [33765, 0]
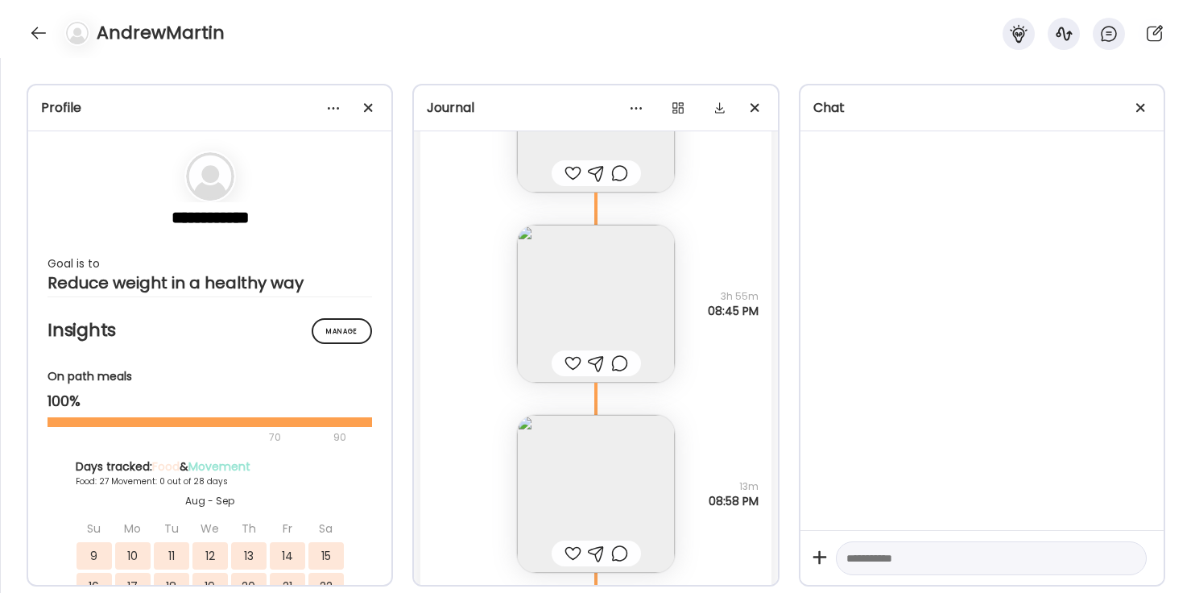
click at [592, 306] on img at bounding box center [596, 304] width 158 height 158
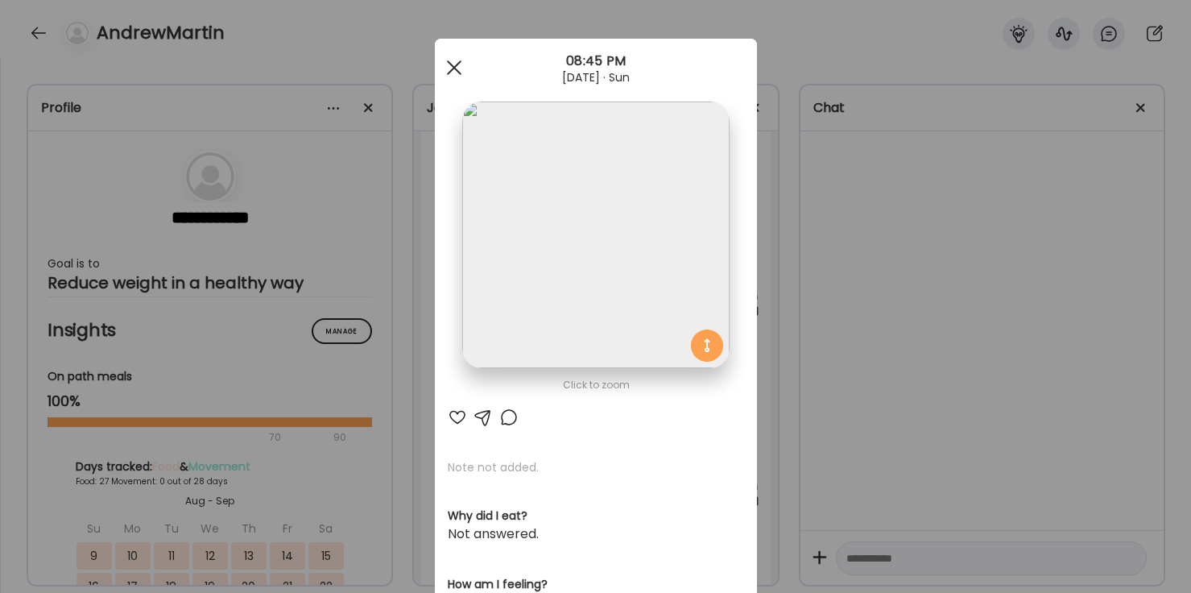
click at [447, 67] on div at bounding box center [454, 68] width 32 height 32
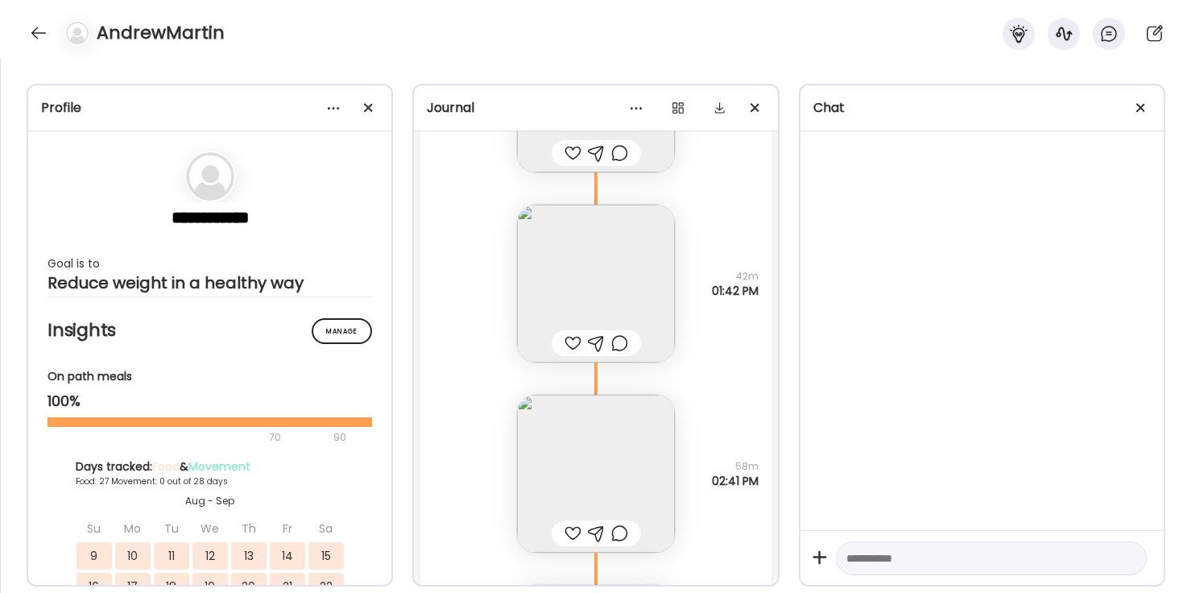
scroll to position [39482, 0]
